Goal: Book appointment/travel/reservation

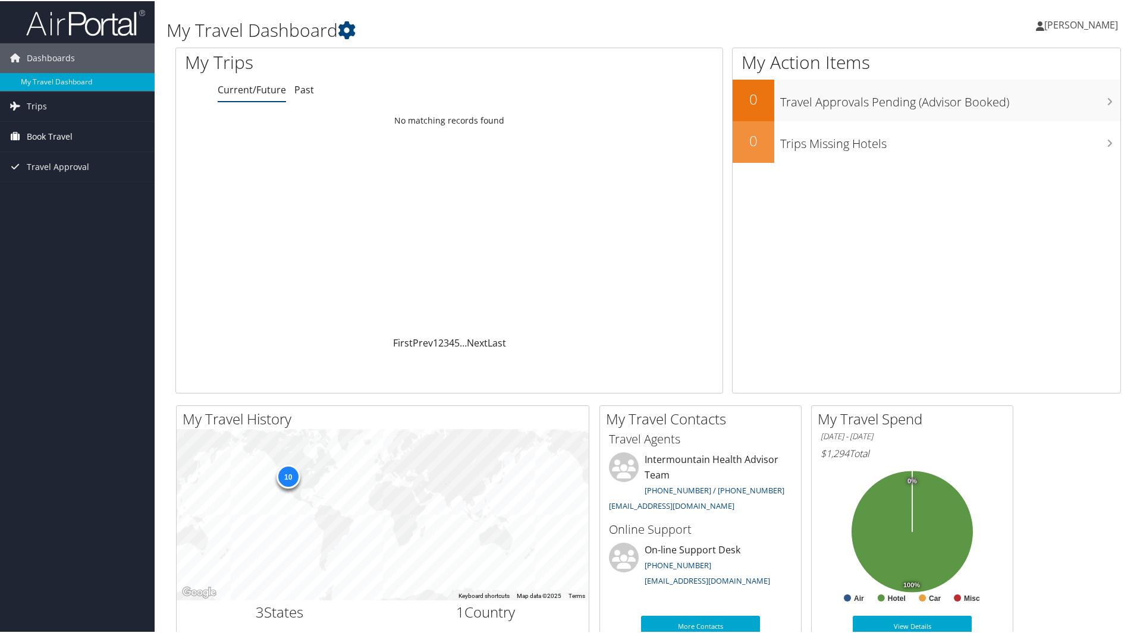
click at [49, 132] on span "Book Travel" at bounding box center [50, 136] width 46 height 30
click at [42, 102] on span "Trips" at bounding box center [37, 105] width 20 height 30
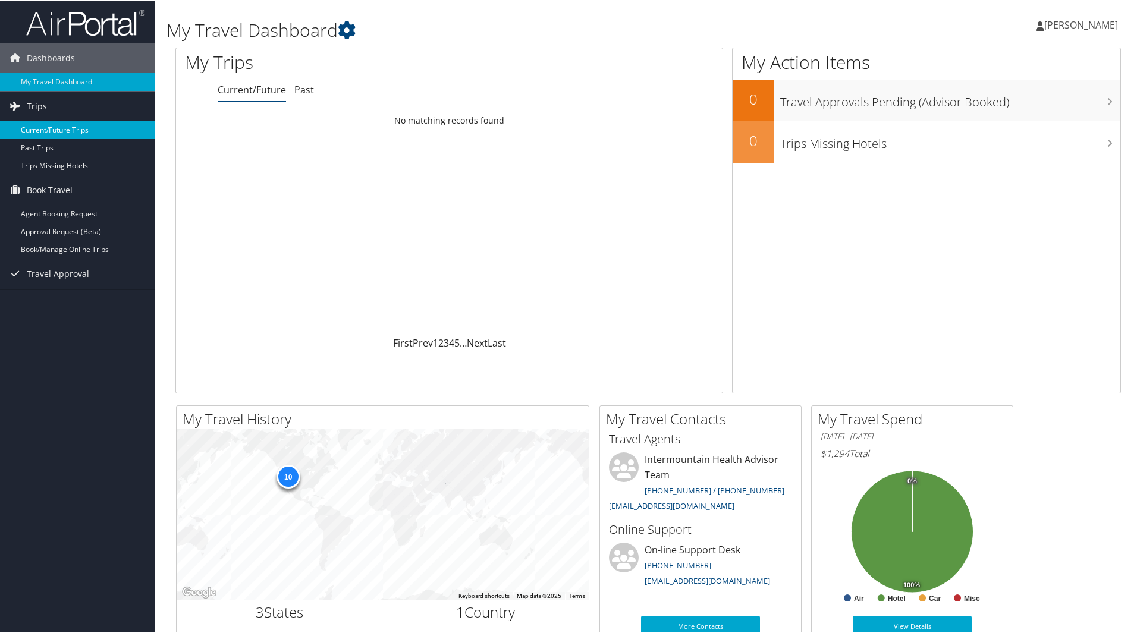
click at [48, 131] on link "Current/Future Trips" at bounding box center [77, 129] width 155 height 18
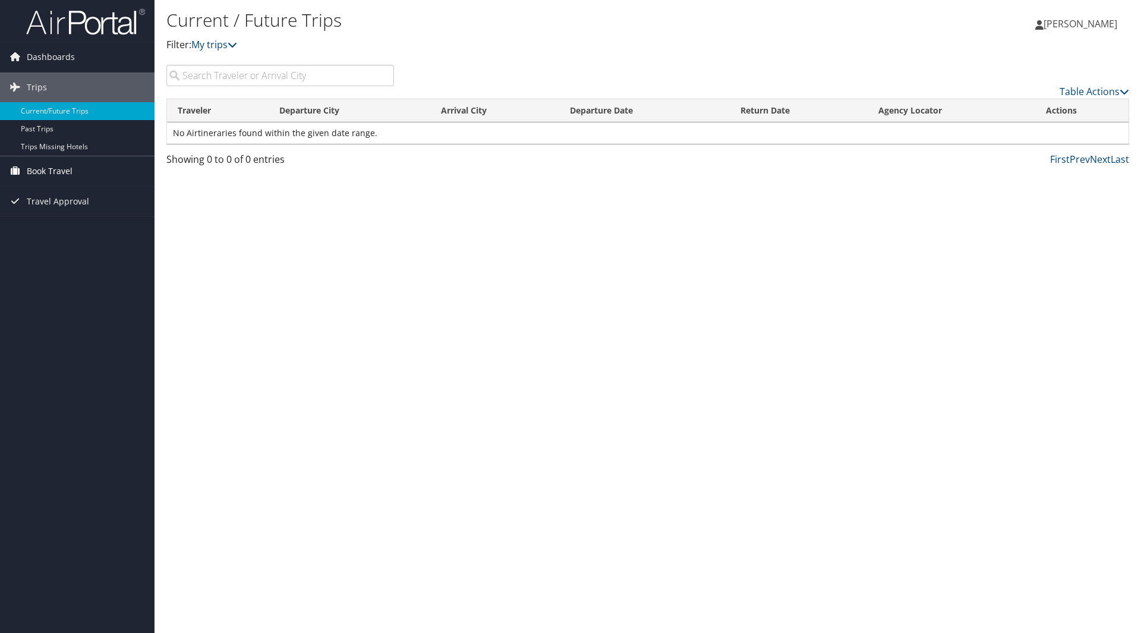
click at [56, 171] on span "Book Travel" at bounding box center [50, 171] width 46 height 30
click at [68, 196] on link "Agent Booking Request" at bounding box center [77, 195] width 155 height 18
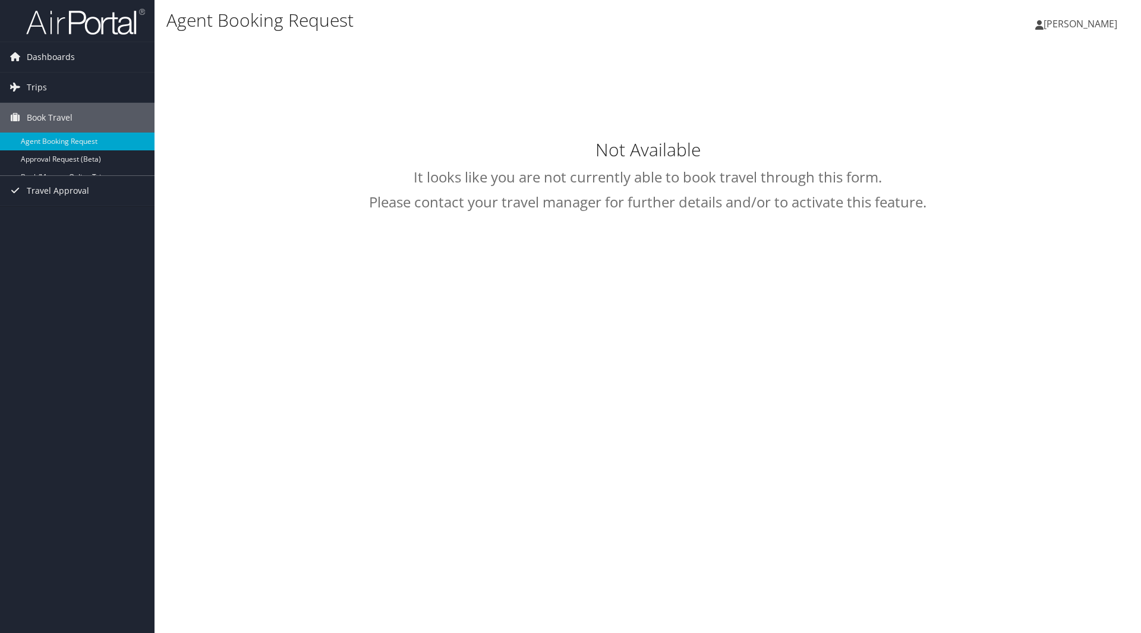
select select "[EMAIL_ADDRESS][DOMAIN_NAME]"
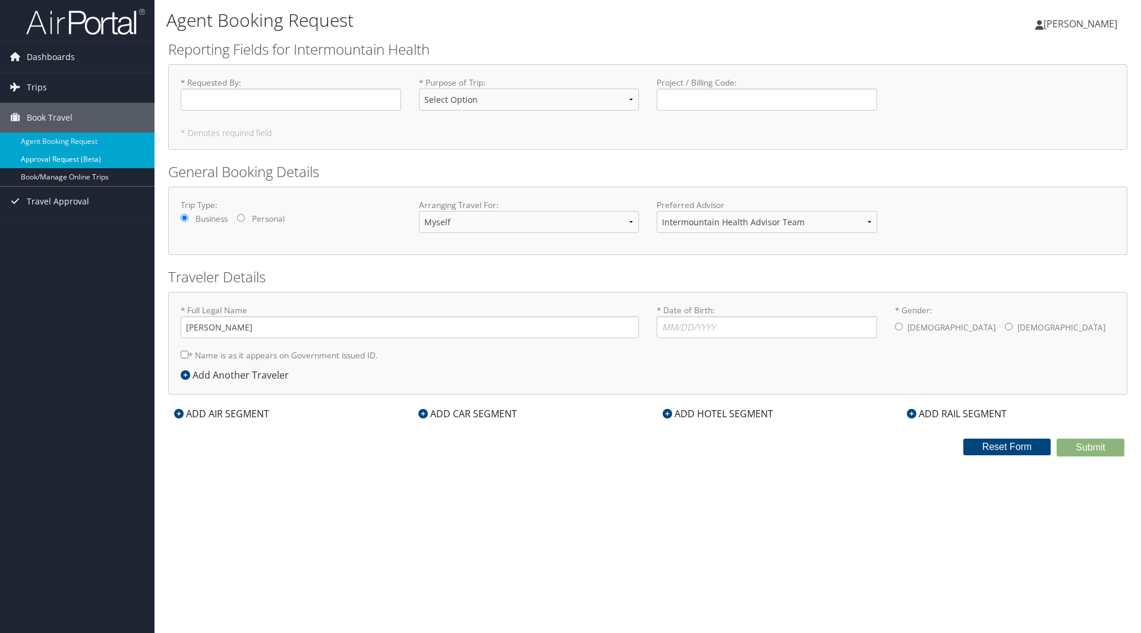
click at [48, 157] on link "Approval Request (Beta)" at bounding box center [77, 159] width 155 height 18
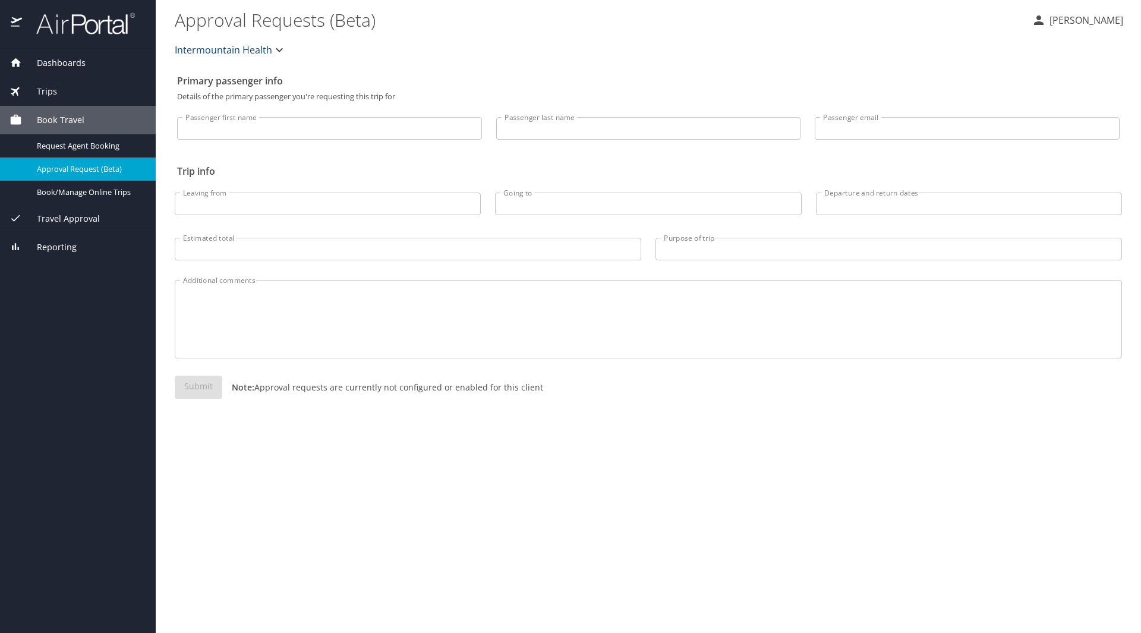
click at [49, 60] on span "Dashboards" at bounding box center [54, 62] width 64 height 13
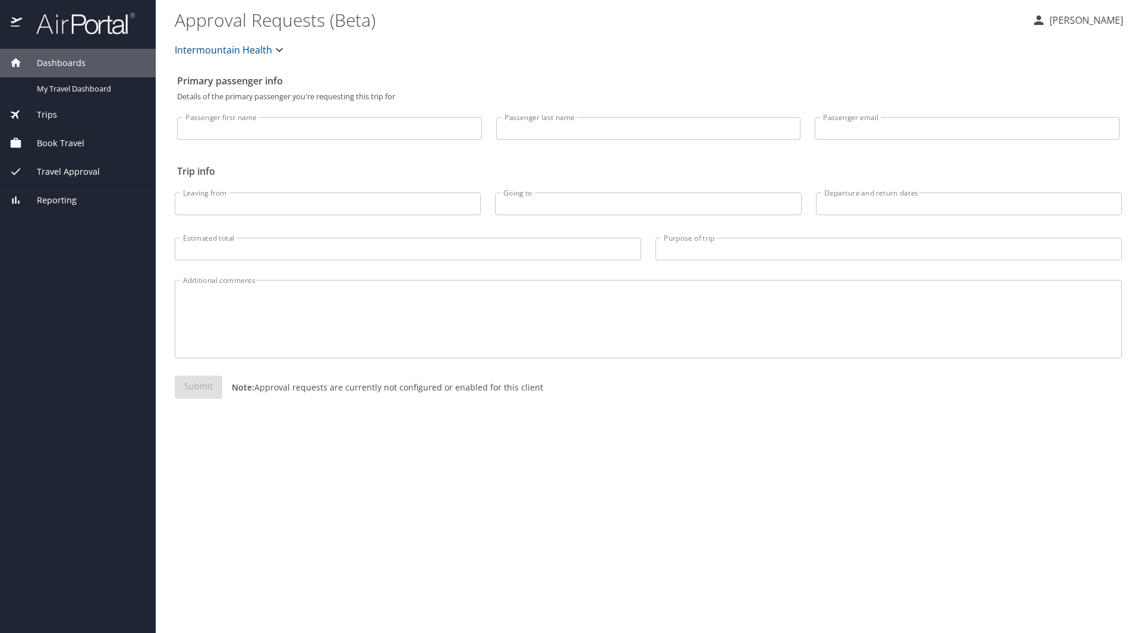
click at [49, 60] on span "Dashboards" at bounding box center [54, 62] width 64 height 13
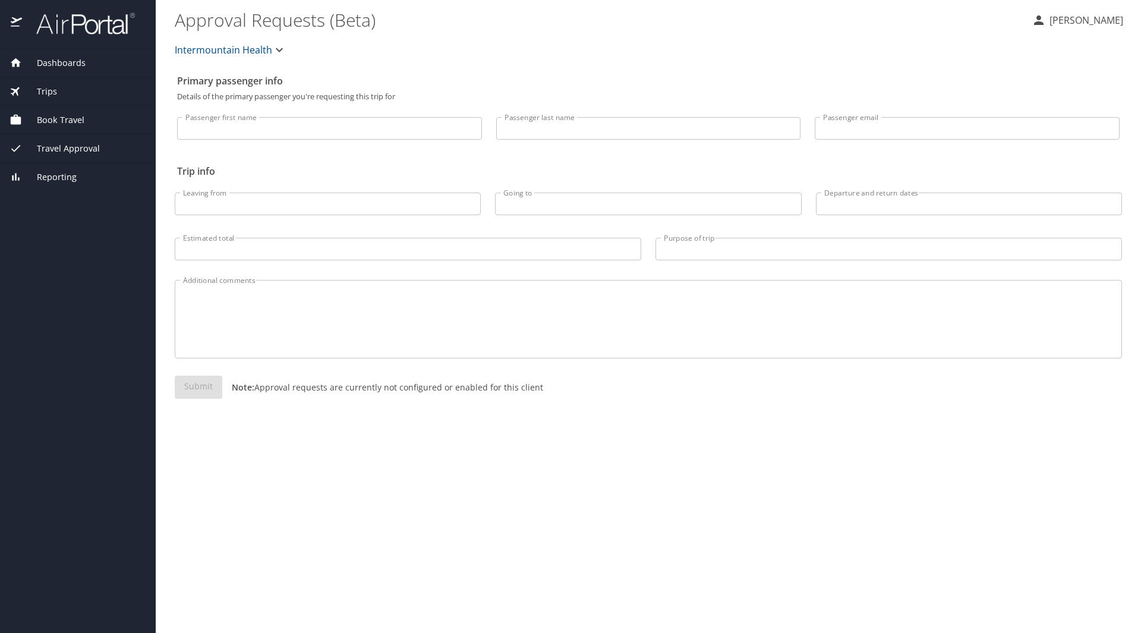
click at [51, 94] on span "Trips" at bounding box center [39, 91] width 35 height 13
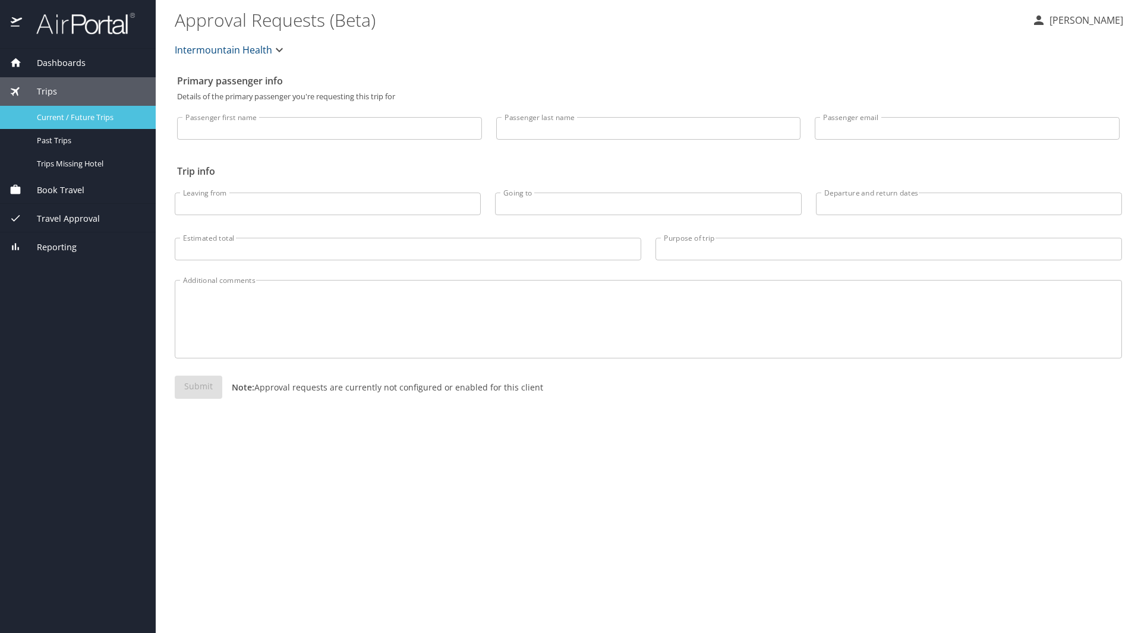
click at [48, 113] on span "Current / Future Trips" at bounding box center [89, 117] width 105 height 11
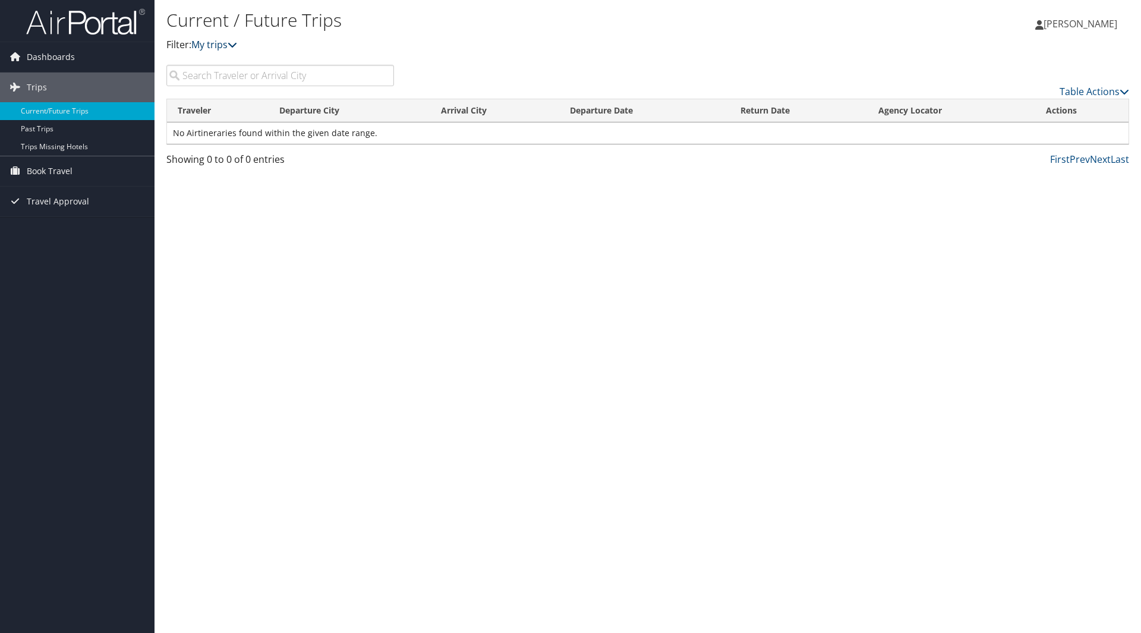
click at [225, 44] on link "My trips" at bounding box center [214, 44] width 46 height 13
click at [237, 44] on icon at bounding box center [233, 45] width 10 height 10
click at [57, 171] on span "Book Travel" at bounding box center [50, 171] width 46 height 30
click at [48, 228] on link "Book/Manage Online Trips" at bounding box center [77, 231] width 155 height 18
